Goal: Task Accomplishment & Management: Complete application form

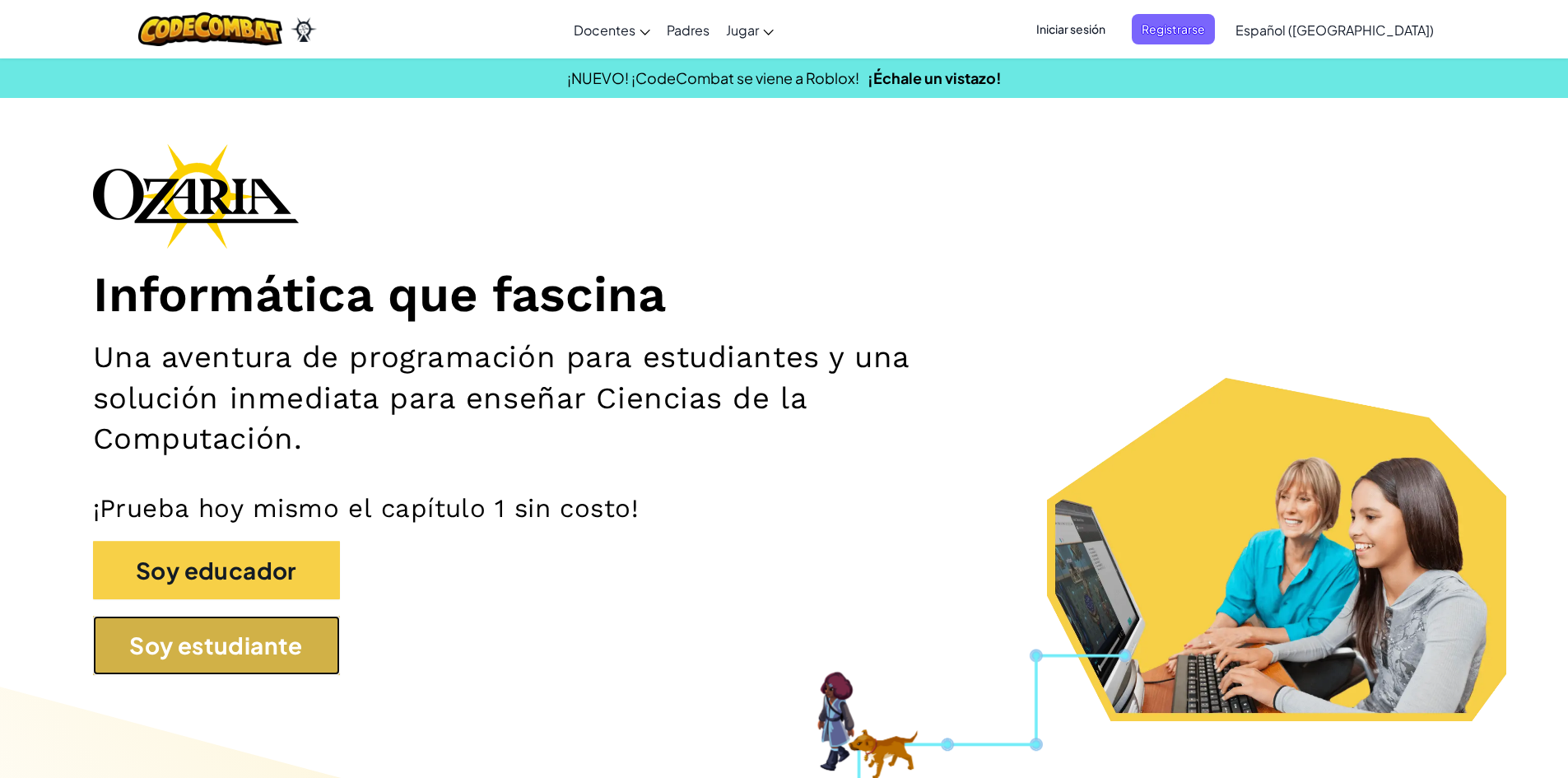
click at [272, 652] on button "Soy estudiante" at bounding box center [216, 645] width 247 height 59
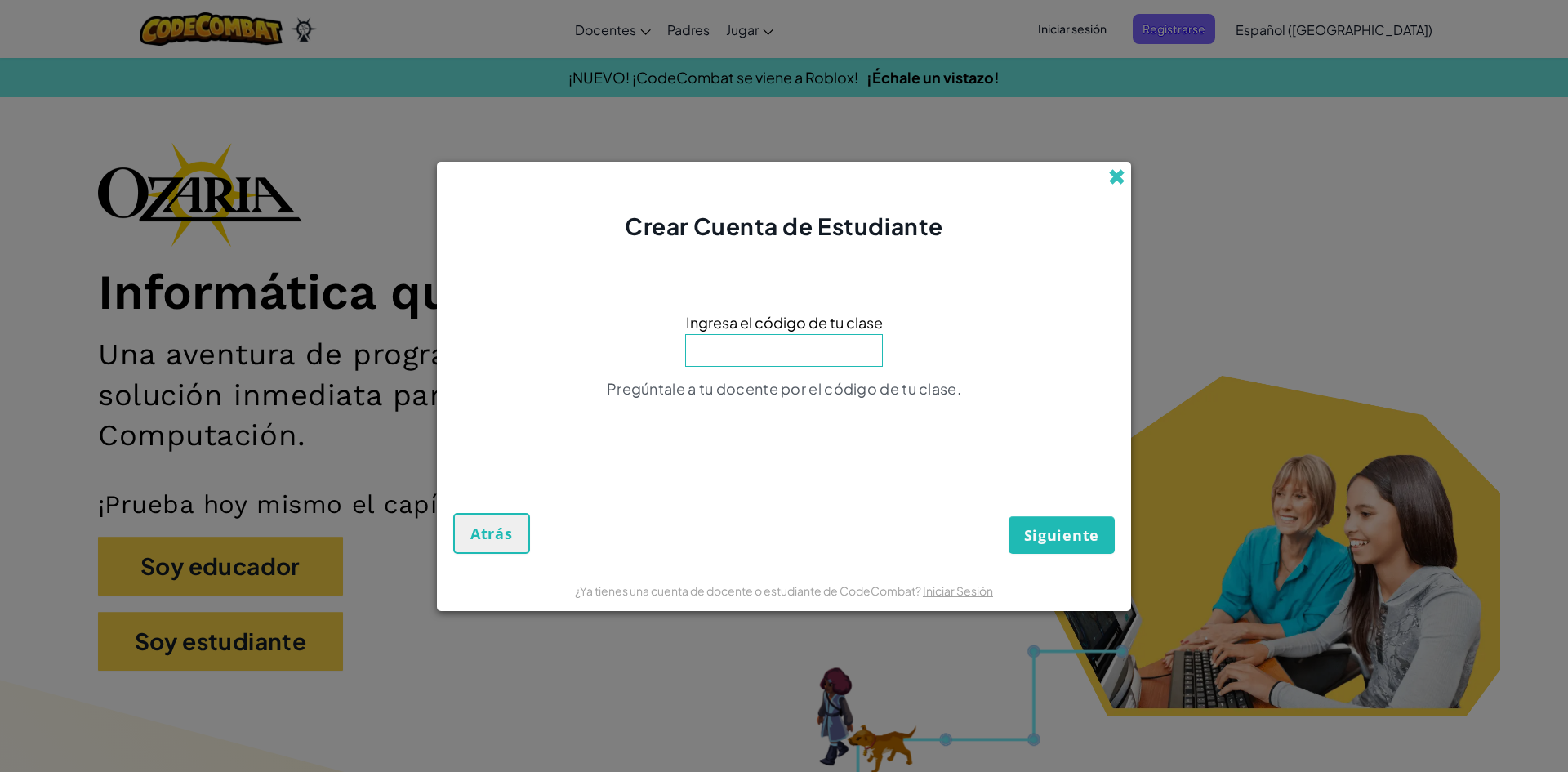
click at [1118, 171] on span at bounding box center [1117, 177] width 17 height 17
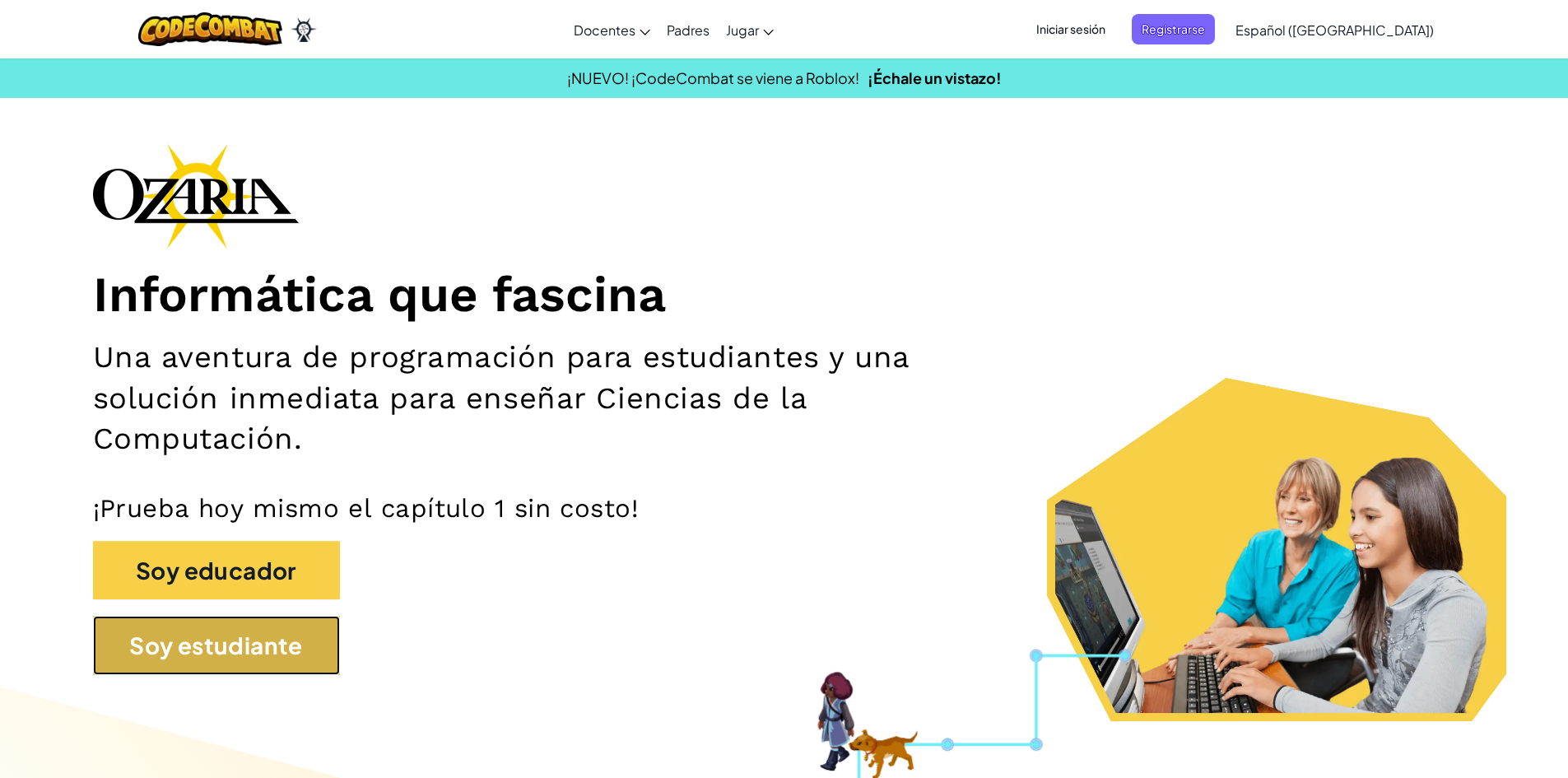
click at [296, 655] on button "Soy estudiante" at bounding box center [216, 645] width 247 height 59
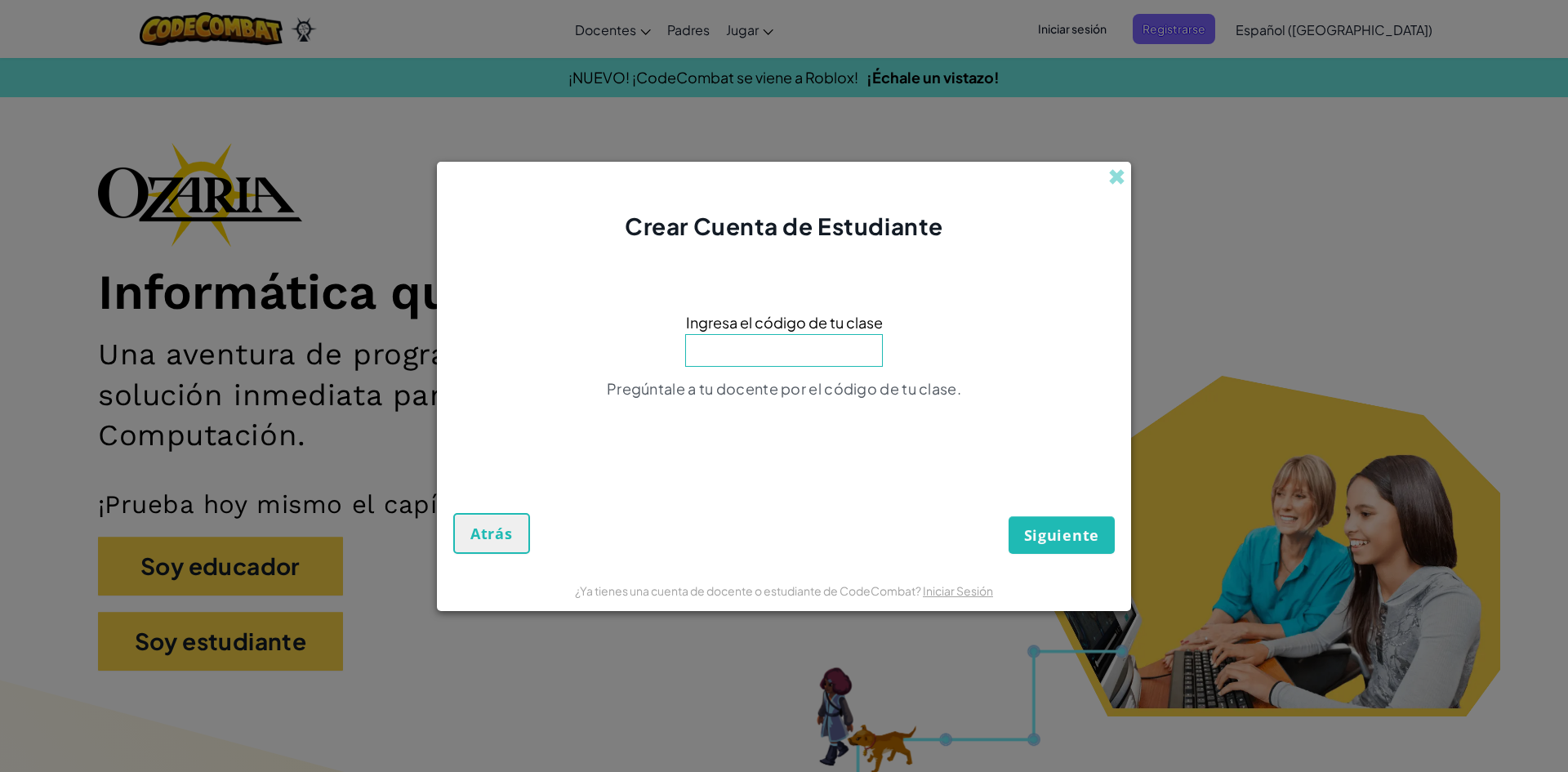
click at [741, 359] on input at bounding box center [784, 350] width 197 height 33
click at [1109, 175] on span at bounding box center [1117, 177] width 17 height 17
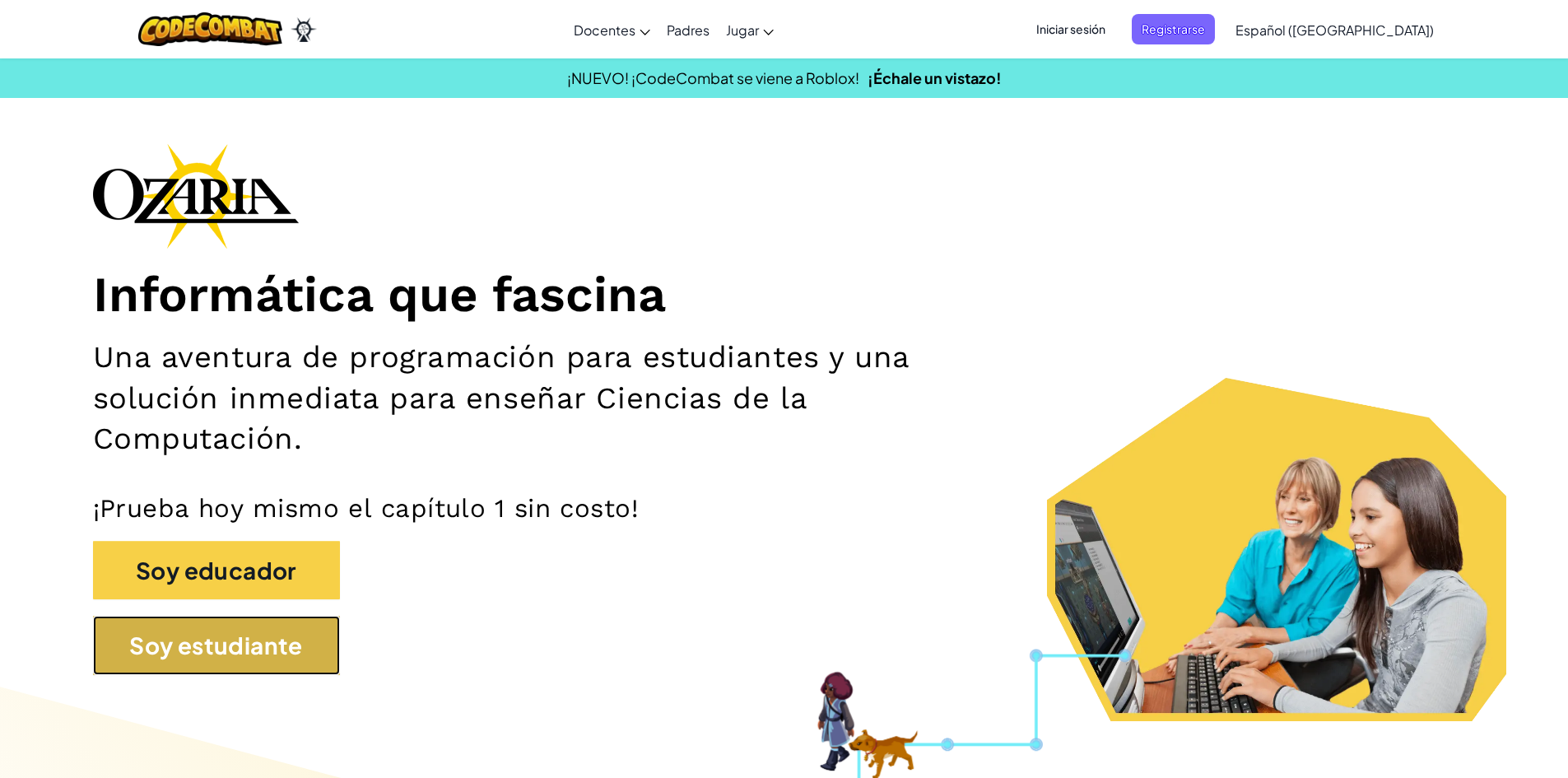
drag, startPoint x: 241, startPoint y: 636, endPoint x: 249, endPoint y: 632, distance: 8.9
click at [249, 632] on button "Soy estudiante" at bounding box center [216, 645] width 247 height 59
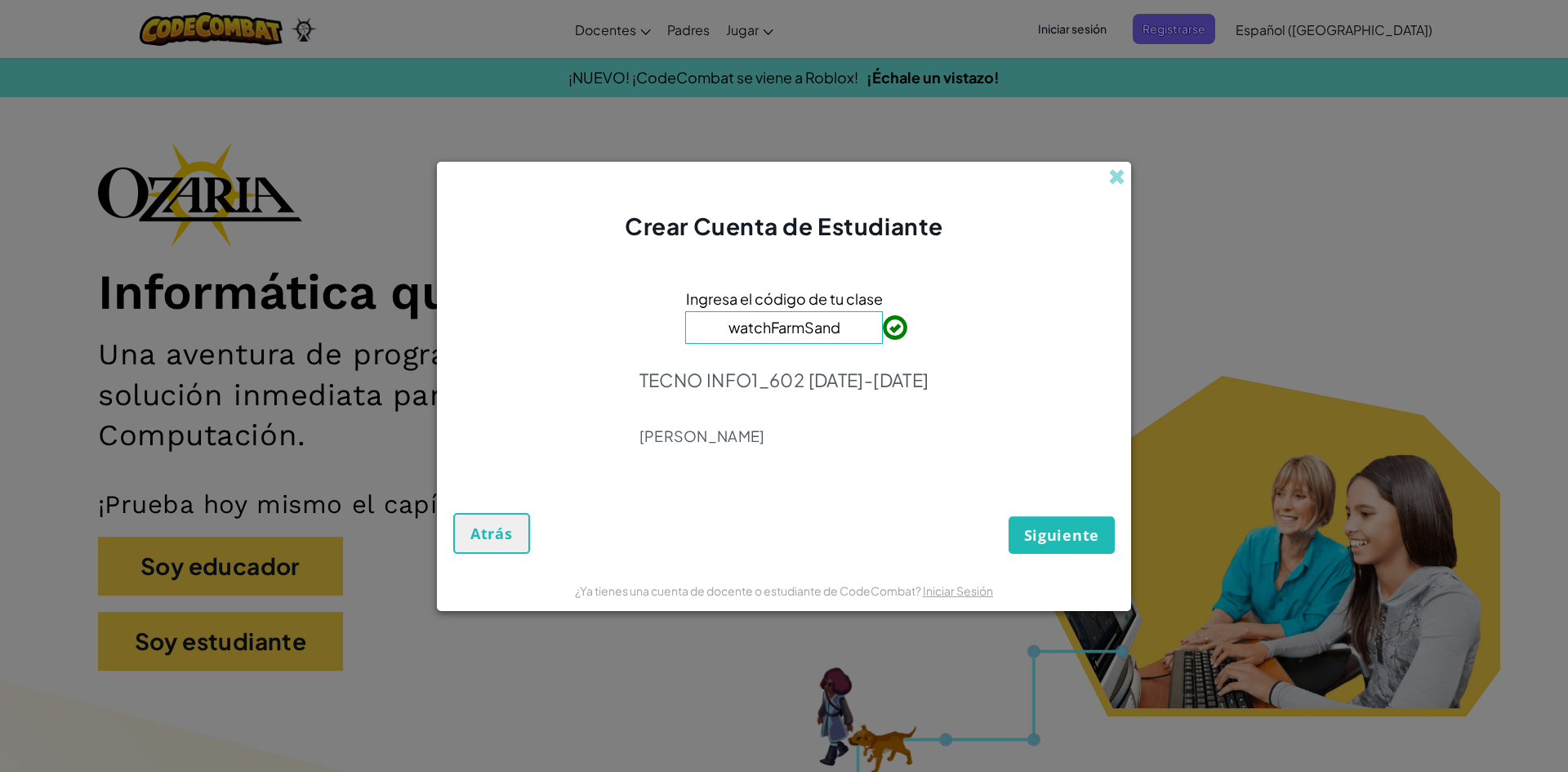
type input "watchFarmSand"
click at [1045, 531] on span "Siguiente" at bounding box center [1062, 535] width 75 height 19
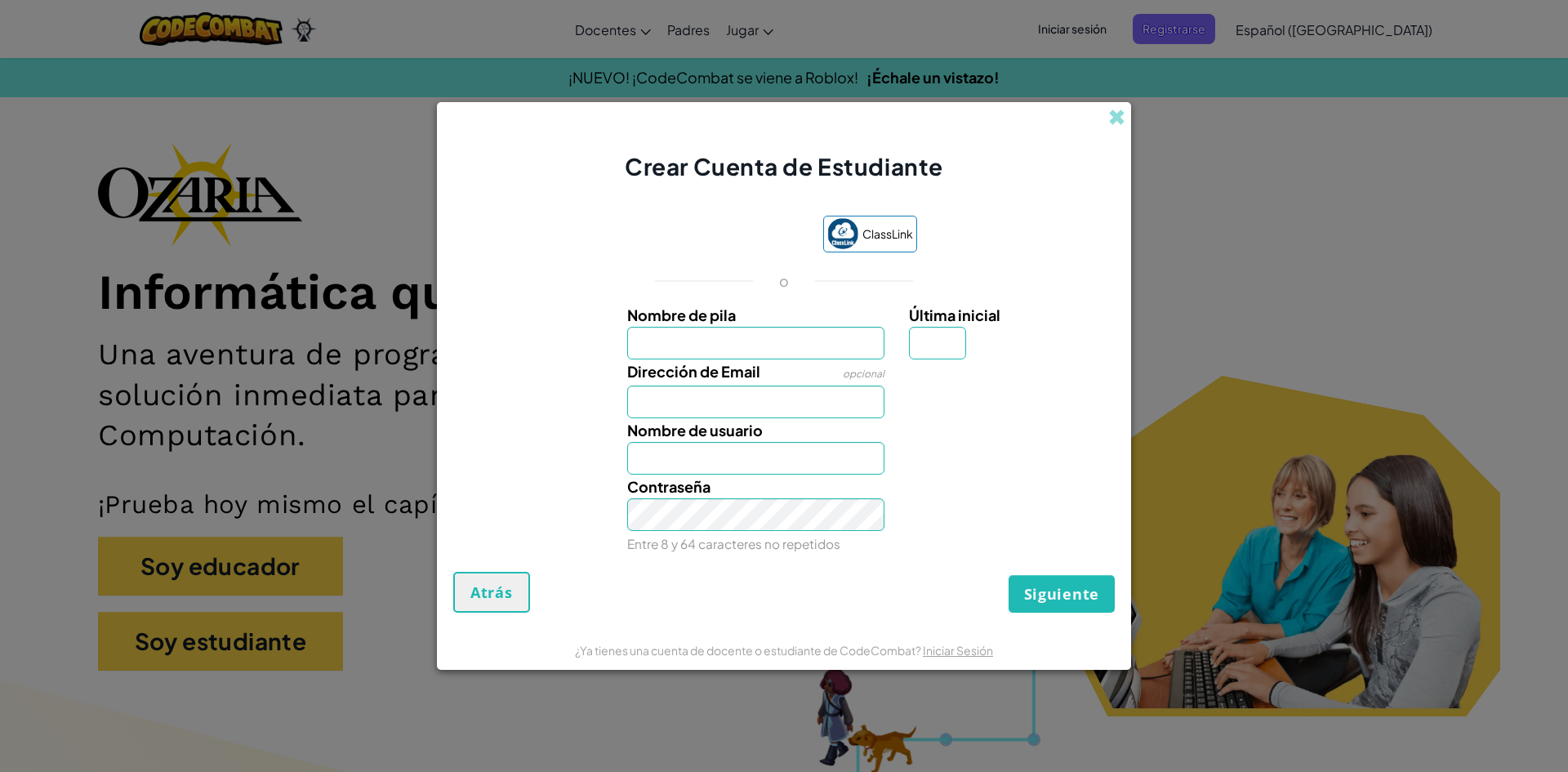
click at [784, 337] on input "Nombre de pila" at bounding box center [757, 343] width 258 height 33
type input "[PERSON_NAME]"
click at [746, 398] on input "Dirección de Email" at bounding box center [757, 402] width 258 height 33
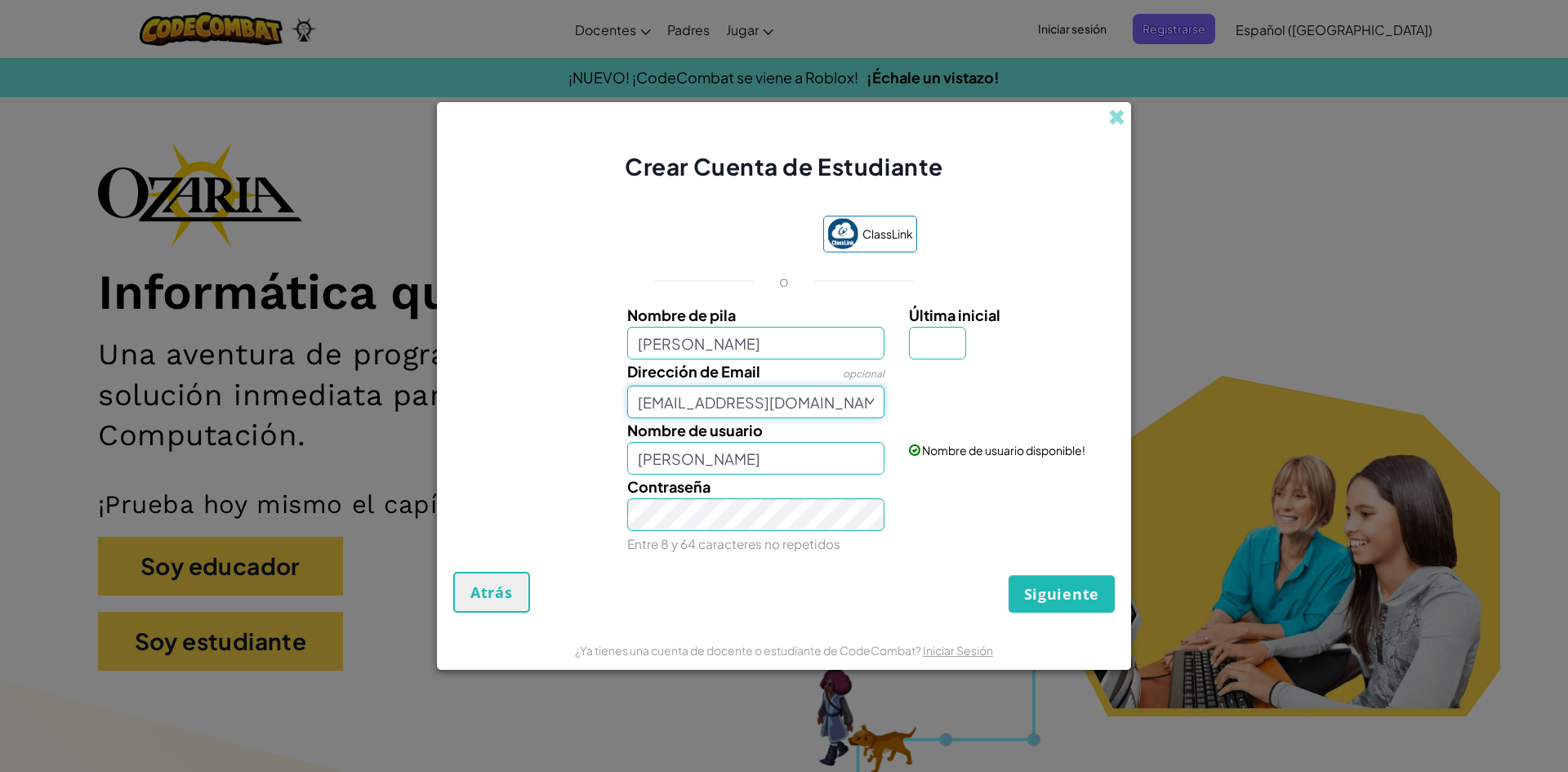
type input "[EMAIL_ADDRESS][DOMAIN_NAME]"
click at [928, 338] on input "Última inicial" at bounding box center [937, 343] width 57 height 33
type input "a"
type input "A"
click at [1047, 591] on span "Siguiente" at bounding box center [1062, 594] width 75 height 19
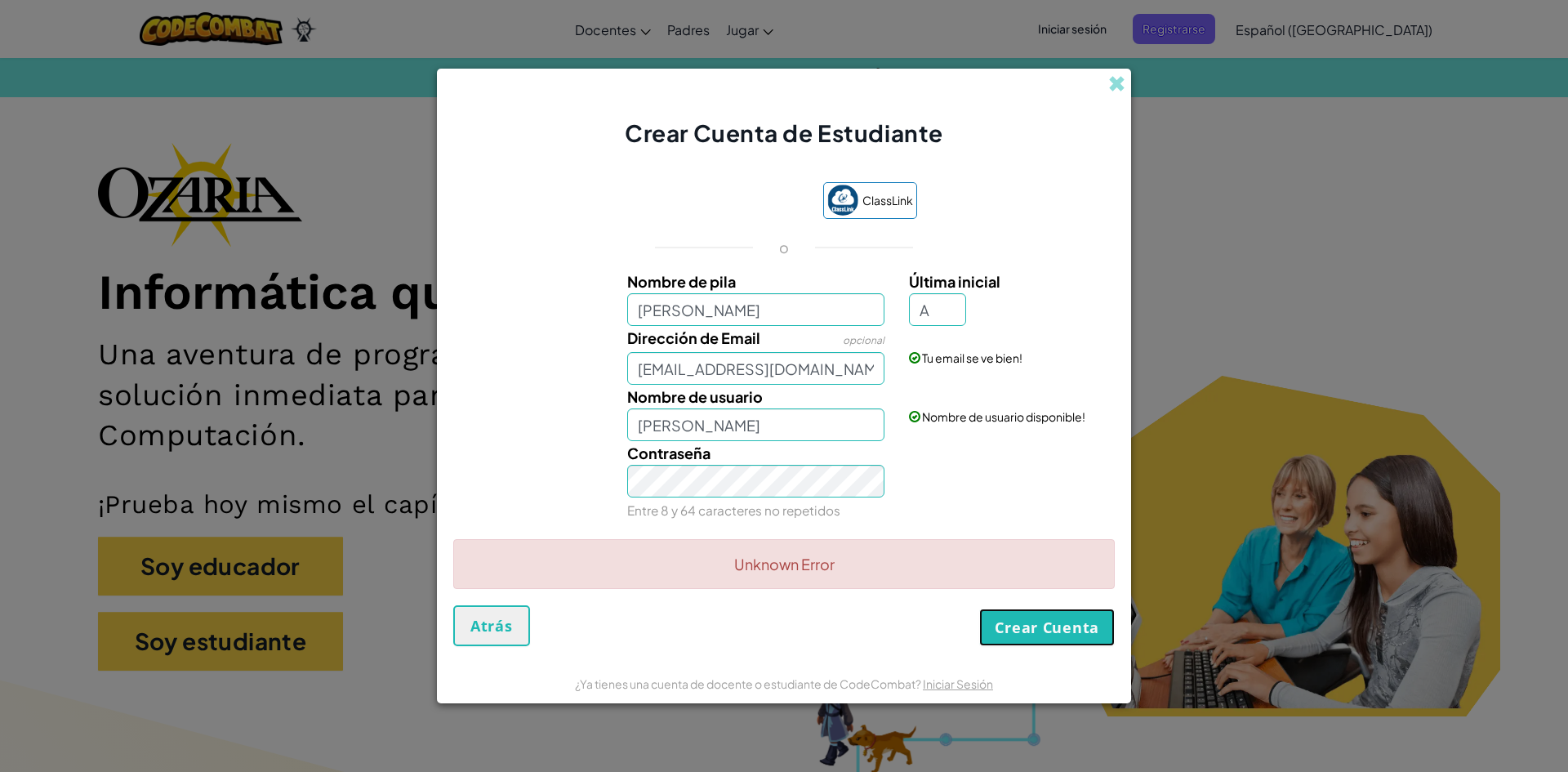
click at [1060, 618] on button "Crear Cuenta" at bounding box center [1046, 627] width 136 height 38
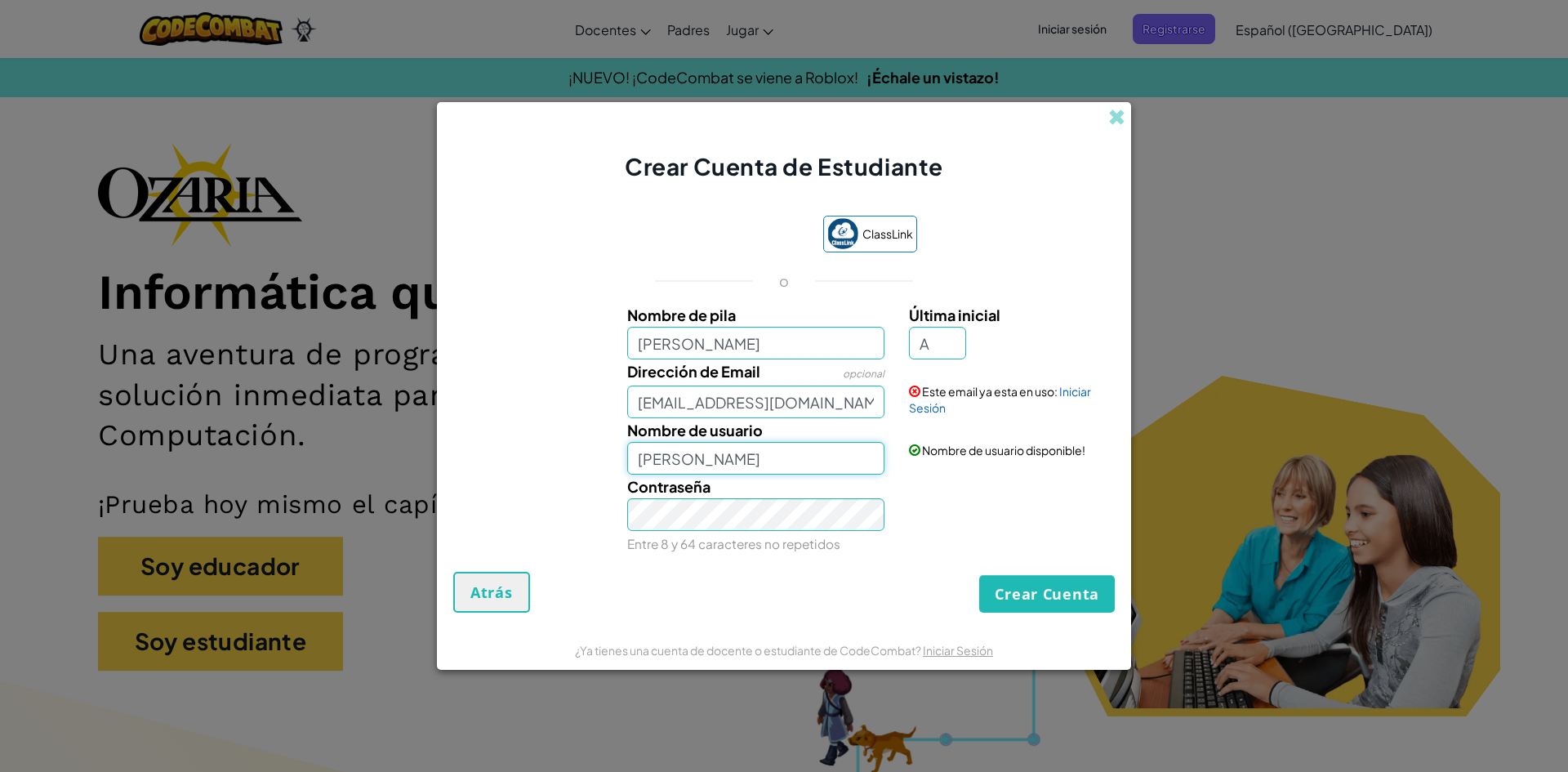
click at [759, 454] on input "[PERSON_NAME]" at bounding box center [757, 458] width 258 height 33
type input "[PERSON_NAME]"
click at [803, 405] on input "[EMAIL_ADDRESS][DOMAIN_NAME]" at bounding box center [757, 402] width 258 height 33
type input "[EMAIL_ADDRESS][DOMAIN_NAME]"
click at [1015, 598] on button "Crear Cuenta" at bounding box center [1046, 593] width 136 height 38
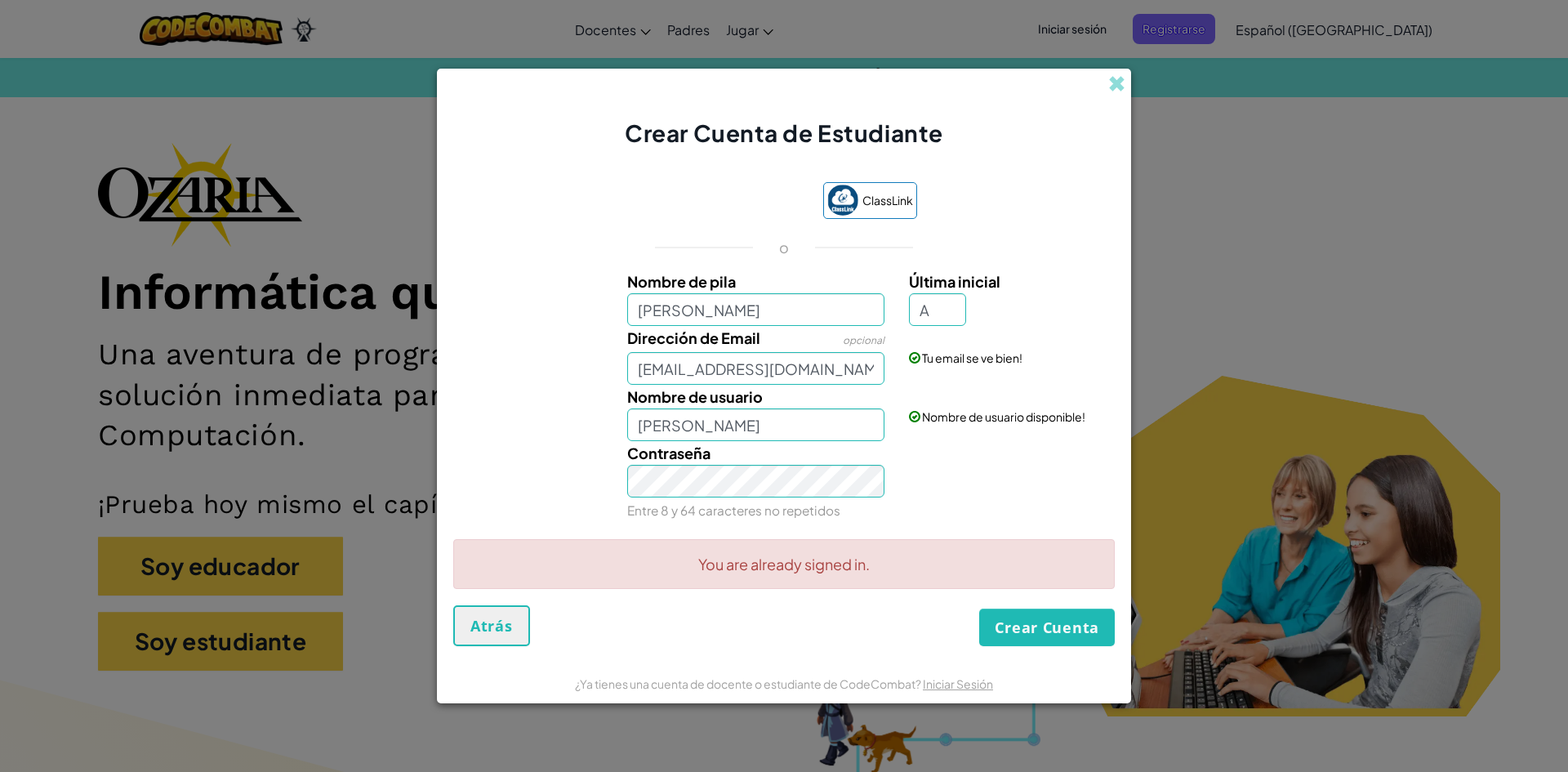
drag, startPoint x: 871, startPoint y: 571, endPoint x: 963, endPoint y: 600, distance: 96.5
click at [963, 600] on div "You are already signed in." at bounding box center [784, 572] width 661 height 67
click at [1057, 623] on button "Crear Cuenta" at bounding box center [1046, 627] width 136 height 38
click at [916, 579] on div "You are already signed in." at bounding box center [784, 564] width 661 height 50
click at [913, 562] on div "You are already signed in." at bounding box center [784, 564] width 661 height 50
